Goal: Task Accomplishment & Management: Manage account settings

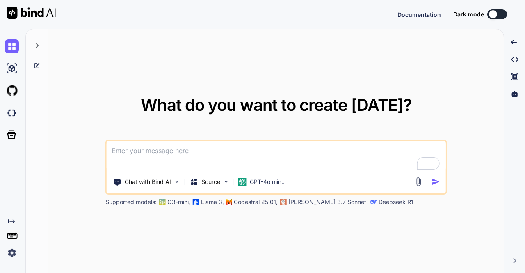
click at [10, 252] on img at bounding box center [12, 253] width 14 height 14
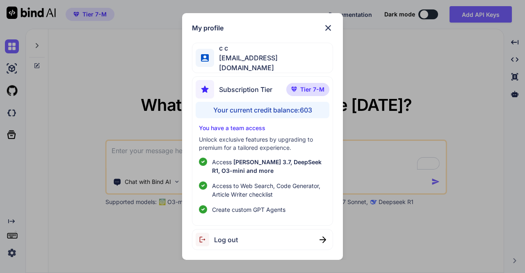
type textarea "x"
click at [119, 89] on div "My profile c c app31@yopmail.com Subscription Tier Tier 7-M Your current credit…" at bounding box center [262, 136] width 525 height 273
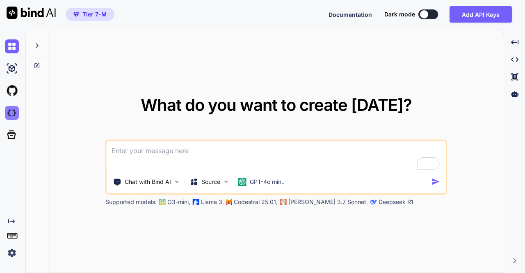
click at [14, 114] on img at bounding box center [12, 113] width 14 height 14
click at [480, 9] on button "Add API Keys" at bounding box center [481, 14] width 62 height 16
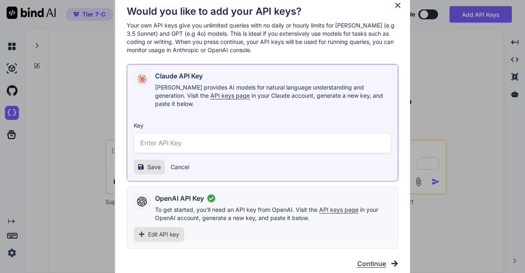
click at [167, 147] on input "text" at bounding box center [263, 143] width 258 height 20
paste input "sk-ant-api03-GSwxAGXr9VPhwS8R1X-i2V-cxiRASXZuuU6_QXjJ2dlMoJxTIMshxuRRUuuoTv4wH_…"
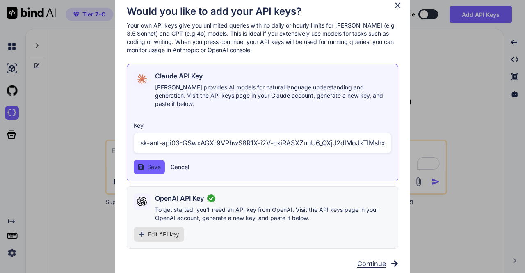
scroll to position [0, 171]
type input "sk-ant-api03-GSwxAGXr9VPhwS8R1X-i2V-cxiRASXZuuU6_QXjJ2dlMoJxTIMshxuRRUuuoTv4wH_…"
click at [146, 164] on button "Save" at bounding box center [149, 167] width 31 height 15
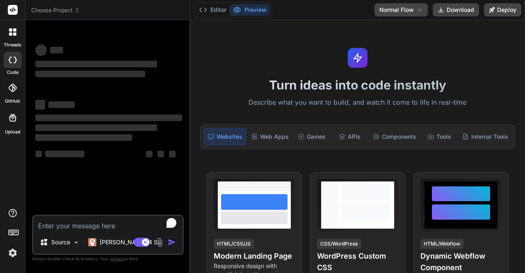
type textarea "x"
click at [84, 228] on textarea "To enrich screen reader interactions, please activate Accessibility in Grammarl…" at bounding box center [107, 223] width 149 height 15
type textarea "h"
type textarea "x"
type textarea "hi"
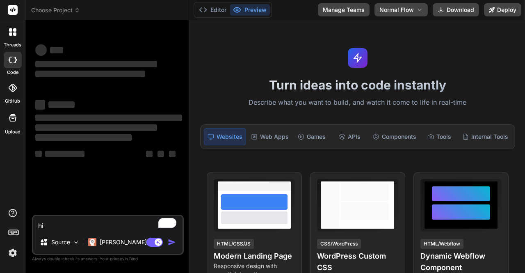
type textarea "x"
type textarea "hi"
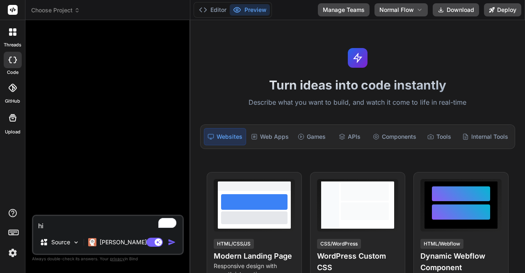
click at [171, 241] on img "button" at bounding box center [172, 242] width 8 height 8
click at [12, 251] on img at bounding box center [13, 253] width 14 height 14
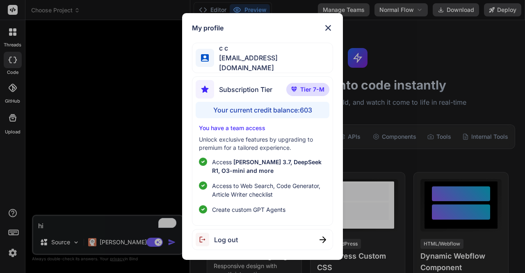
click at [262, 236] on div "Log out" at bounding box center [262, 239] width 141 height 21
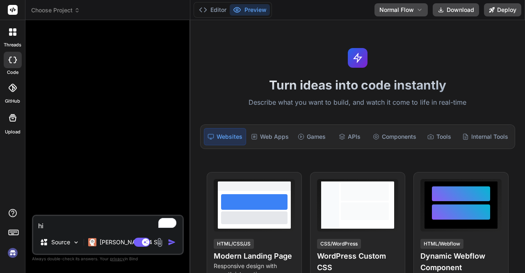
scroll to position [7, 0]
click at [16, 252] on img at bounding box center [13, 253] width 14 height 14
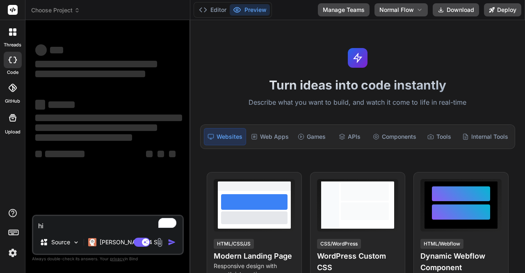
click at [14, 253] on img at bounding box center [13, 253] width 14 height 14
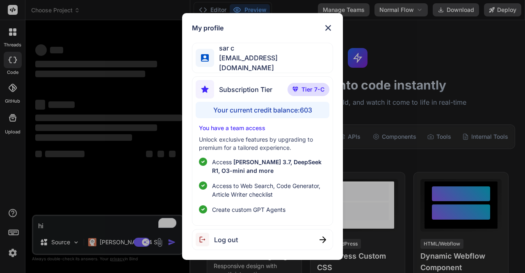
click at [88, 175] on div "My profile sar c app30@yopmail.com Subscription Tier Tier 7-C Your current cred…" at bounding box center [262, 136] width 525 height 273
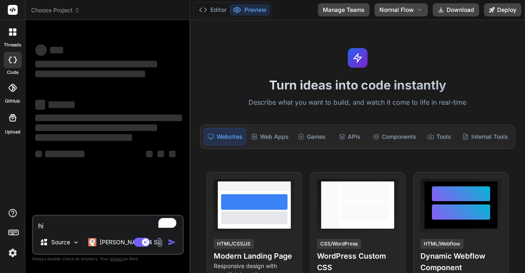
click at [60, 228] on textarea "hi" at bounding box center [107, 223] width 149 height 15
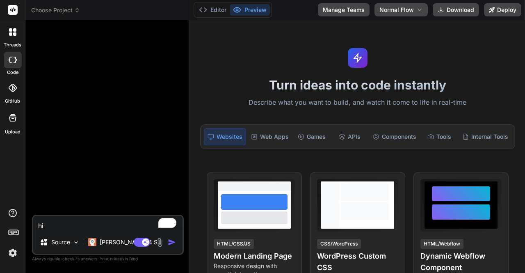
click at [70, 228] on textarea "hi" at bounding box center [107, 223] width 149 height 15
type textarea "x"
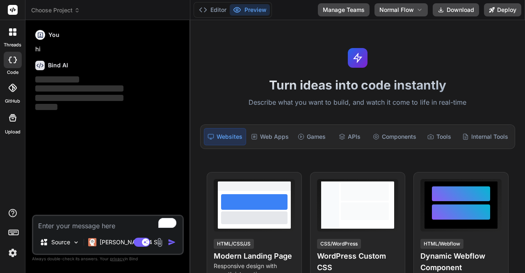
click at [15, 249] on img at bounding box center [13, 253] width 14 height 14
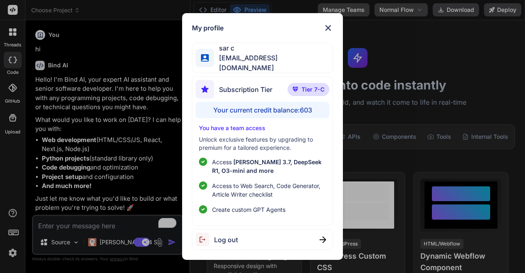
click at [104, 135] on div "My profile sar c app30@yopmail.com Subscription Tier Tier 7-C Your current cred…" at bounding box center [262, 136] width 525 height 273
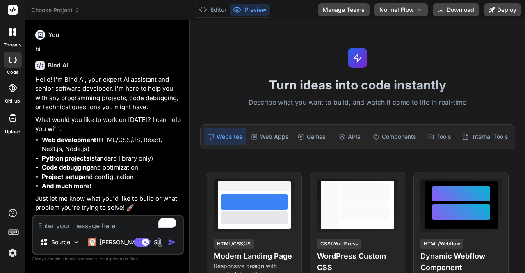
click at [9, 251] on img at bounding box center [13, 253] width 14 height 14
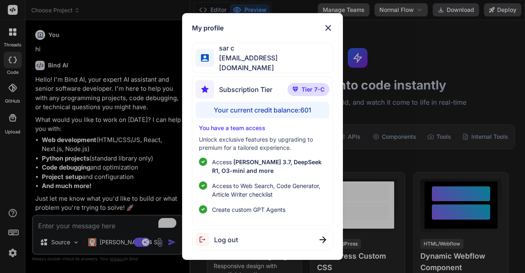
type textarea "x"
click at [98, 150] on div "My profile sar c app30@yopmail.com Subscription Tier Tier 7-C Your current cred…" at bounding box center [262, 136] width 525 height 273
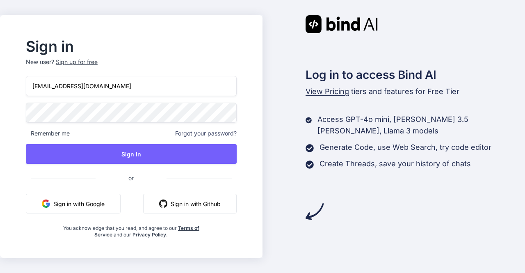
click at [110, 86] on input "appsumo_5@yopmail.com" at bounding box center [131, 86] width 211 height 20
type input "a"
click at [55, 88] on input "app12@yopmail.com" at bounding box center [131, 86] width 211 height 20
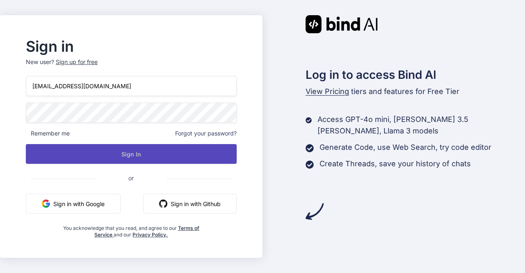
type input "[EMAIL_ADDRESS][DOMAIN_NAME]"
click at [117, 155] on button "Sign In" at bounding box center [131, 154] width 211 height 20
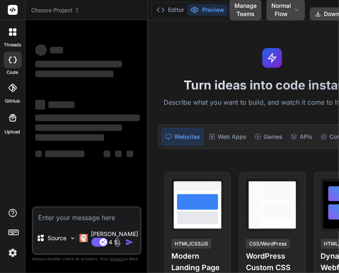
click at [72, 212] on textarea at bounding box center [86, 215] width 107 height 15
type textarea "x"
type textarea "h"
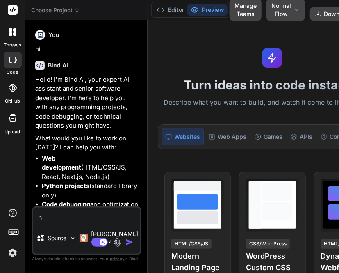
type textarea "x"
type textarea "hi"
type textarea "x"
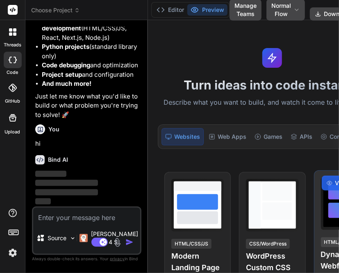
scroll to position [163, 0]
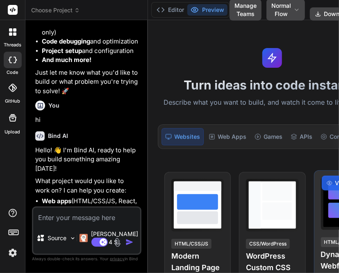
type textarea "x"
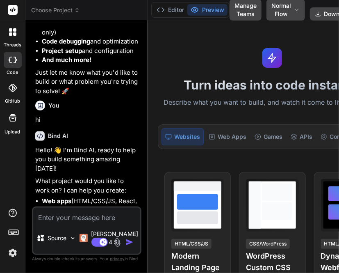
click at [14, 251] on img at bounding box center [13, 253] width 14 height 14
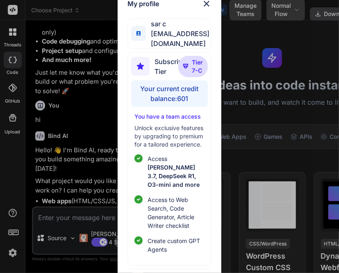
scroll to position [0, 0]
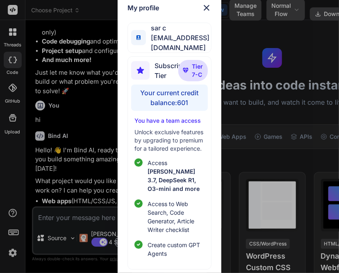
click at [96, 91] on div "My profile sar c app30@yopmail.com Subscription Tier Tier 7-C Your current cred…" at bounding box center [169, 136] width 339 height 273
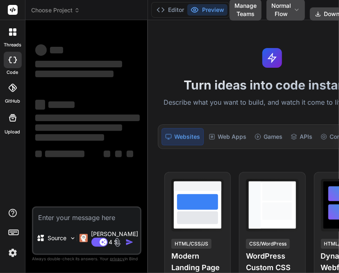
type textarea "x"
